Goal: Transaction & Acquisition: Purchase product/service

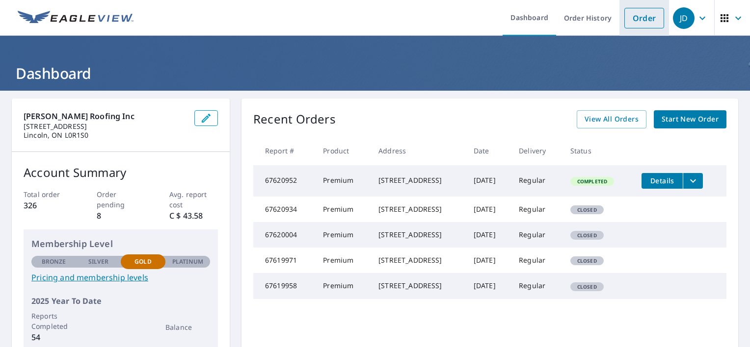
click at [652, 16] on link "Order" at bounding box center [644, 18] width 40 height 21
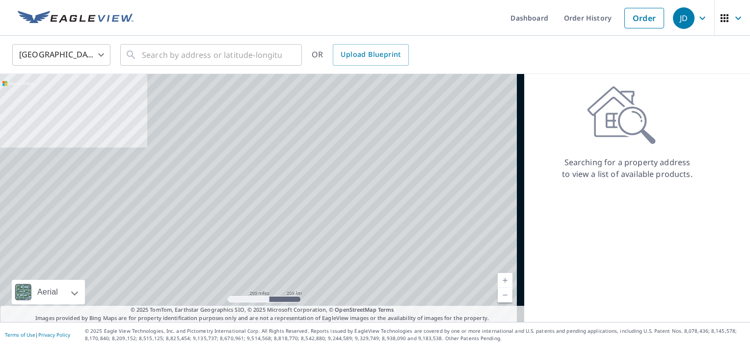
click at [96, 57] on body "JD JD Dashboard Order History Order JD United States US ​ ​ OR Upload Blueprint…" at bounding box center [375, 173] width 750 height 347
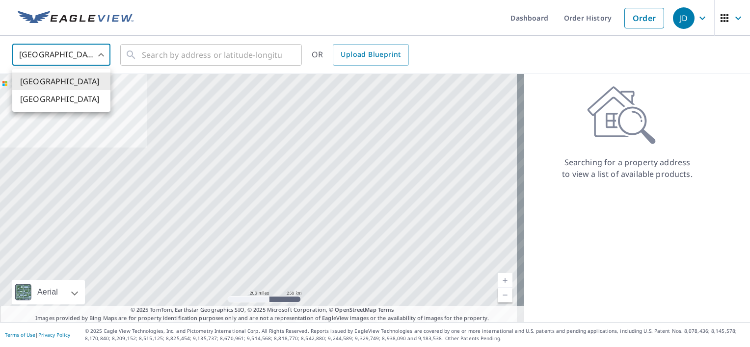
click at [61, 102] on li "[GEOGRAPHIC_DATA]" at bounding box center [61, 99] width 98 height 18
type input "CA"
click at [173, 60] on input "text" at bounding box center [212, 54] width 140 height 27
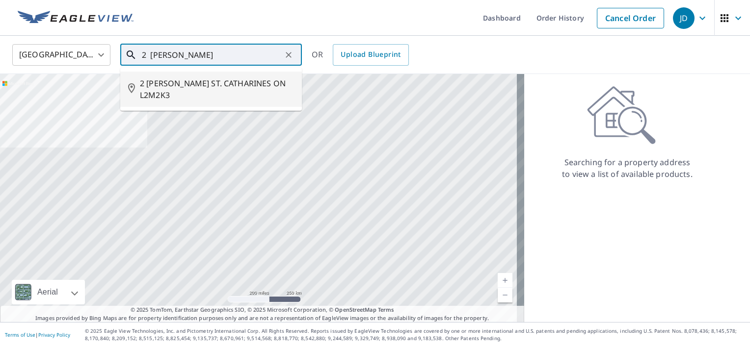
click at [237, 86] on span "2 [PERSON_NAME] ST. CATHARINES ON L2M2K3" at bounding box center [217, 90] width 154 height 24
type input "2 [PERSON_NAME] ST. CATHARINES ON L2M2K3"
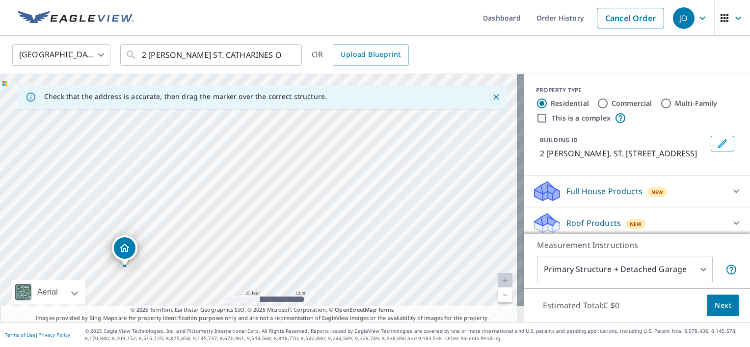
drag, startPoint x: 45, startPoint y: 196, endPoint x: 453, endPoint y: 121, distance: 415.4
click at [453, 121] on div "2 [PERSON_NAME] ST. CATHARINES ON L2M2K3" at bounding box center [262, 198] width 524 height 248
drag, startPoint x: 165, startPoint y: 143, endPoint x: 210, endPoint y: 92, distance: 67.8
click at [210, 90] on div "Check that the address is accurate, then drag the marker over the correct struc…" at bounding box center [262, 198] width 524 height 248
click at [202, 116] on div "2 [PERSON_NAME] ST. CATHARINES ON L2M2K3" at bounding box center [262, 198] width 524 height 248
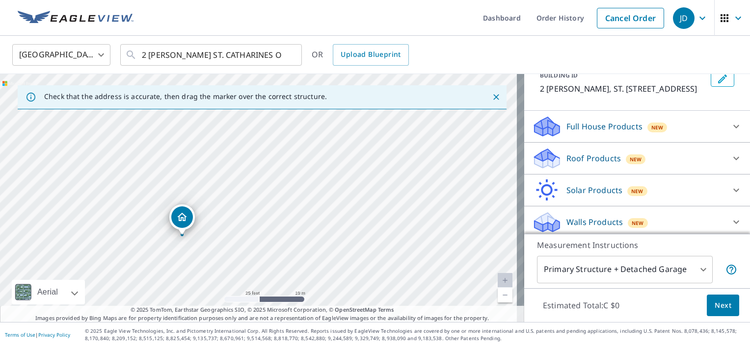
scroll to position [67, 0]
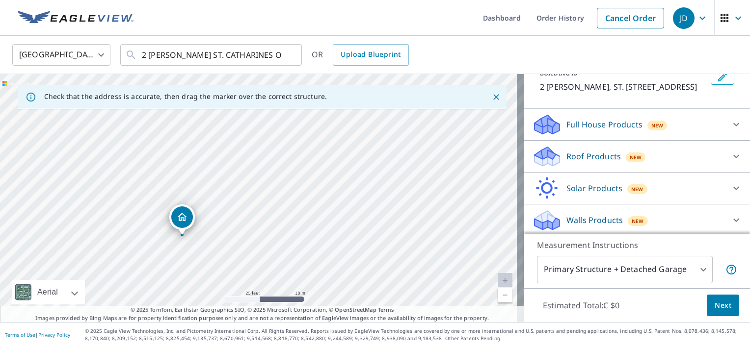
click at [679, 166] on div "Roof Products New" at bounding box center [628, 156] width 192 height 23
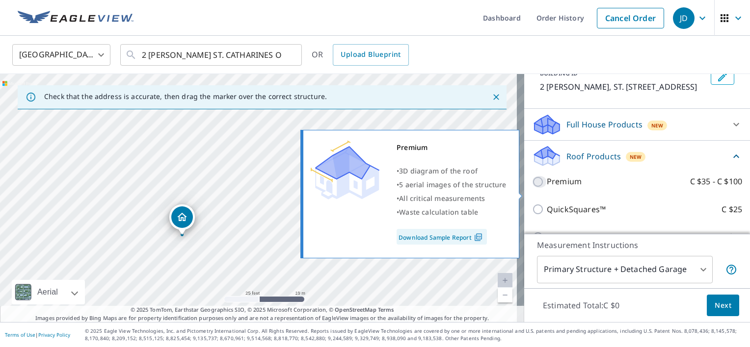
click at [535, 188] on input "Premium C $35 - C $100" at bounding box center [539, 182] width 15 height 12
checkbox input "true"
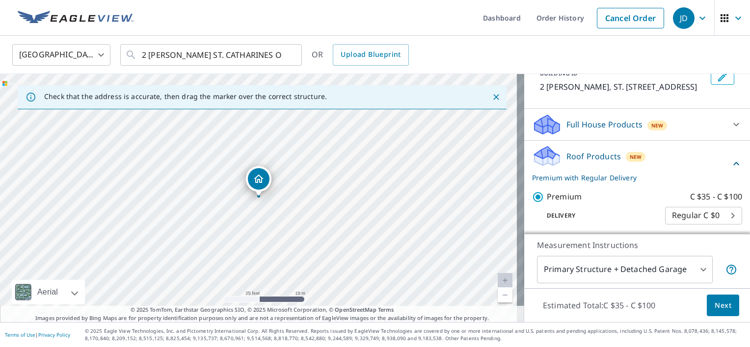
click at [717, 309] on span "Next" at bounding box center [722, 306] width 17 height 12
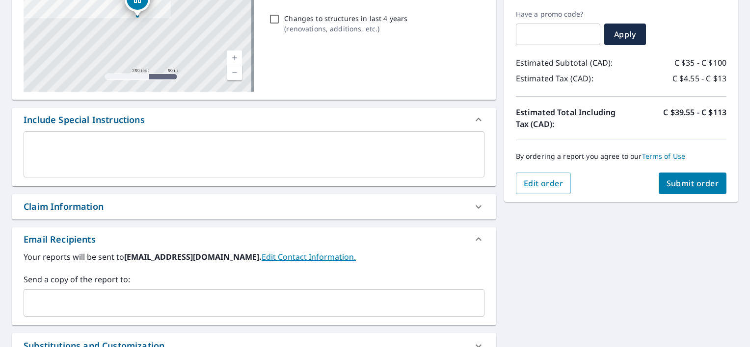
scroll to position [160, 0]
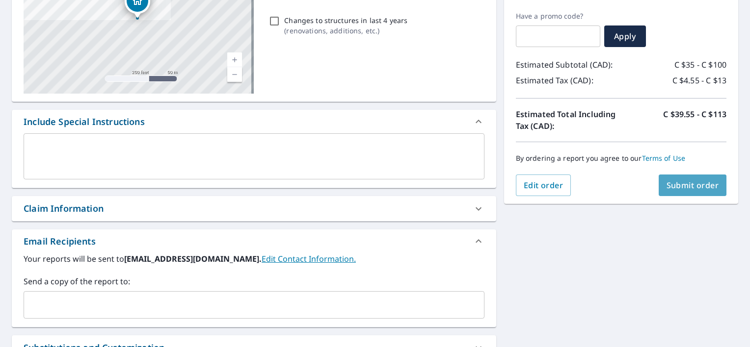
click at [691, 182] on span "Submit order" at bounding box center [692, 185] width 52 height 11
